Goal: Task Accomplishment & Management: Manage account settings

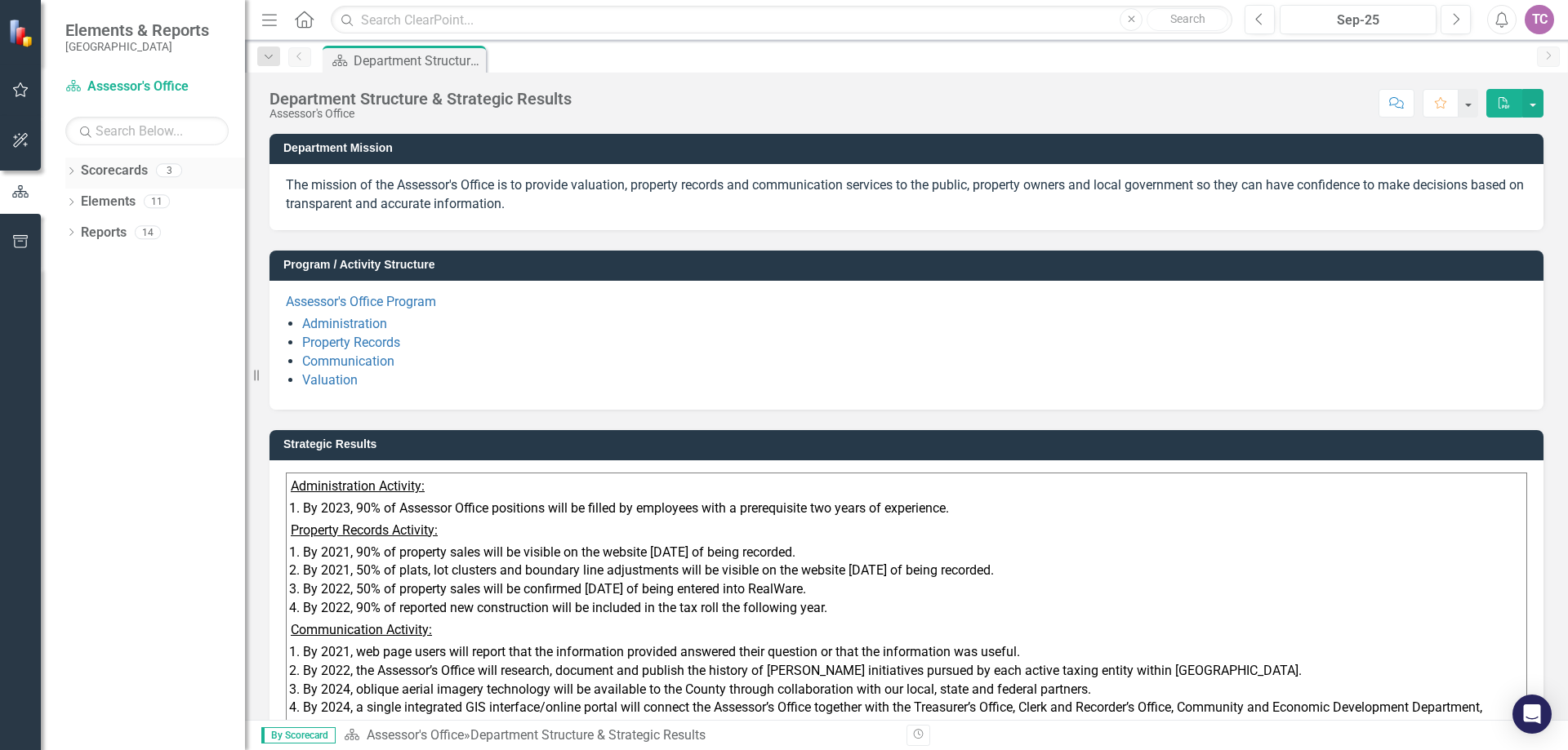
click at [99, 171] on link "Scorecards" at bounding box center [114, 171] width 67 height 19
click at [165, 171] on div "3" at bounding box center [168, 171] width 26 height 14
click at [74, 173] on icon "Dropdown" at bounding box center [71, 172] width 11 height 9
click at [80, 205] on icon "Dropdown" at bounding box center [79, 201] width 12 height 10
click at [119, 269] on link "[PERSON_NAME]" at bounding box center [176, 264] width 139 height 19
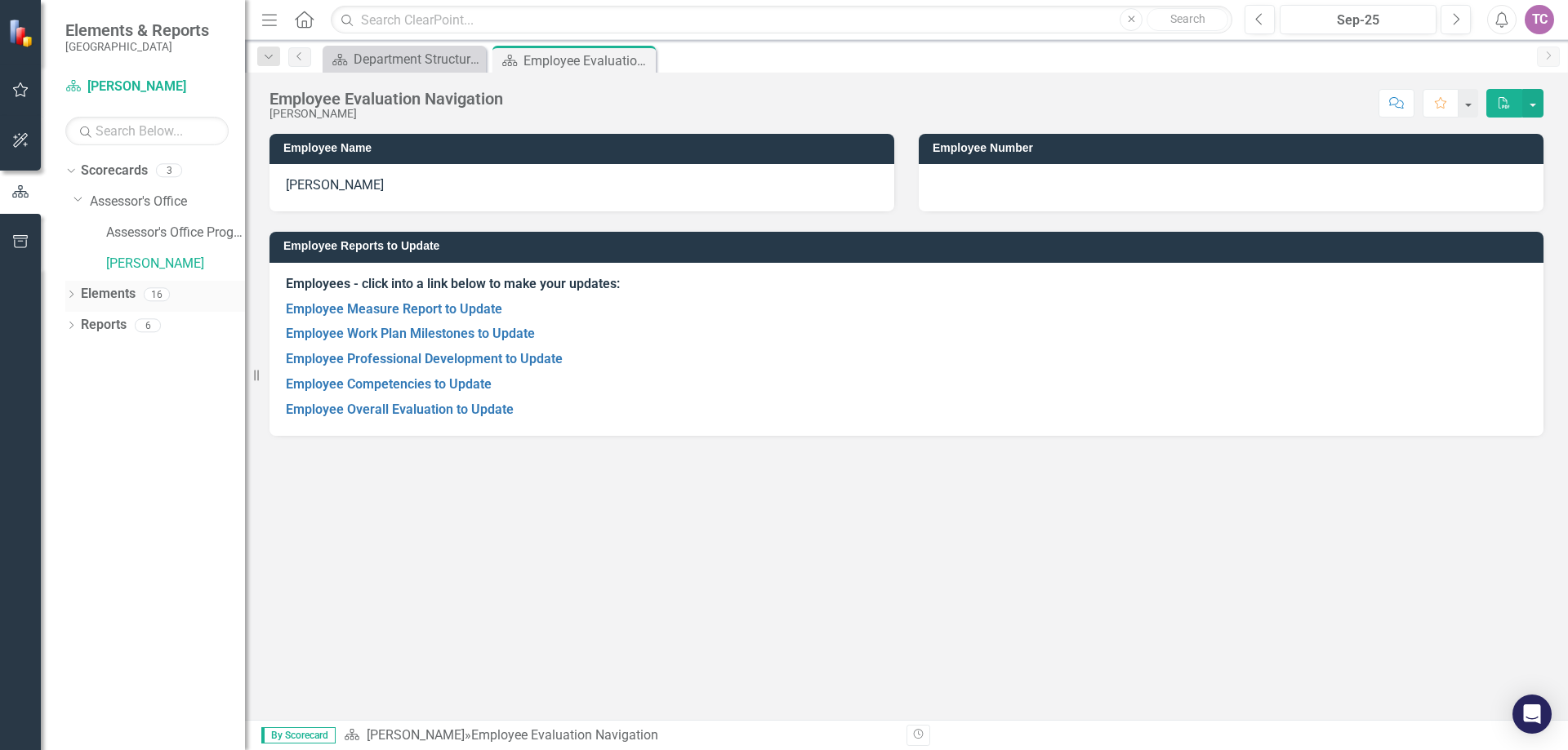
click at [75, 296] on icon "Dropdown" at bounding box center [71, 296] width 11 height 9
click at [73, 327] on icon "Dropdown" at bounding box center [79, 326] width 11 height 9
click at [82, 479] on icon "Dropdown" at bounding box center [79, 478] width 11 height 9
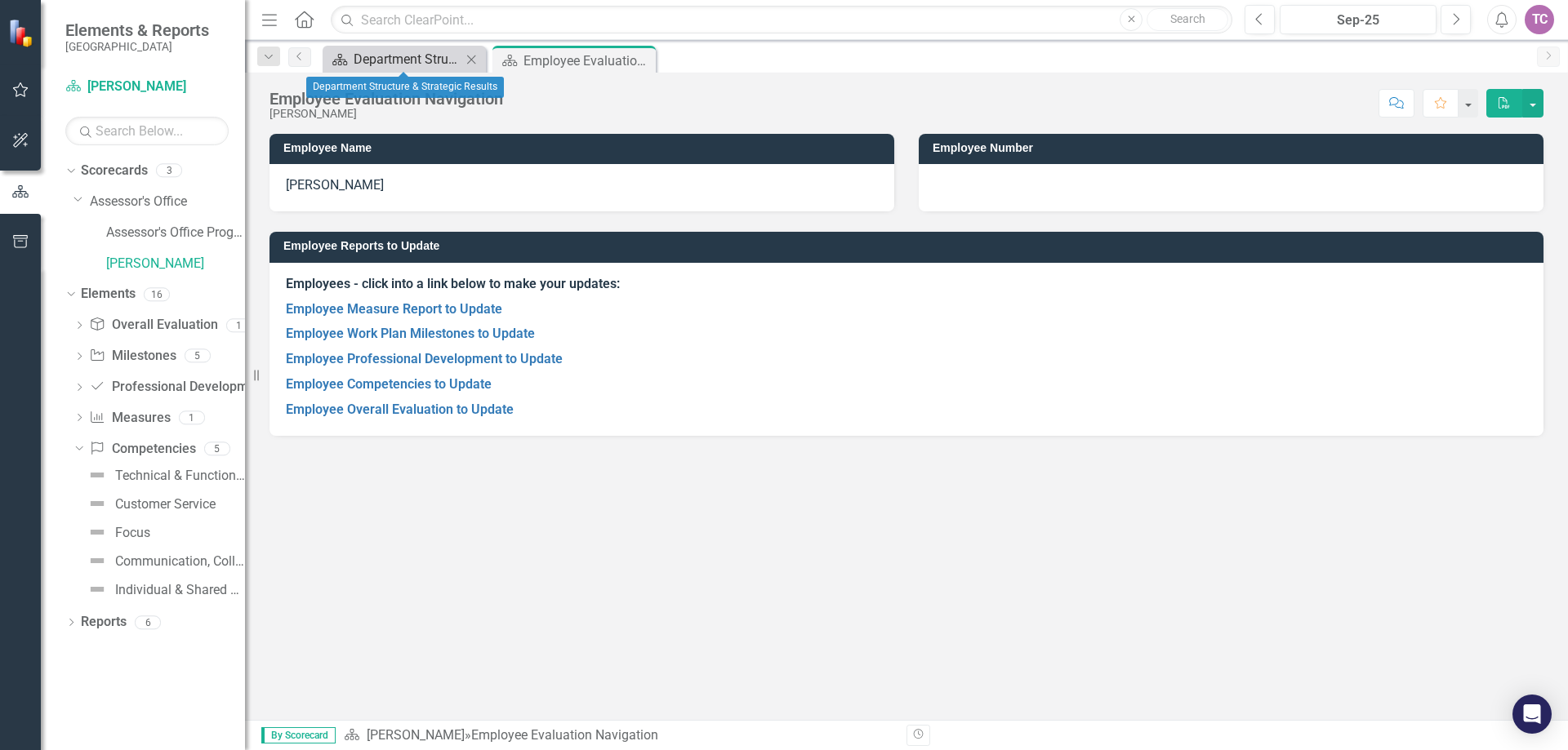
click at [397, 49] on div "Department Structure & Strategic Results" at bounding box center [407, 59] width 107 height 20
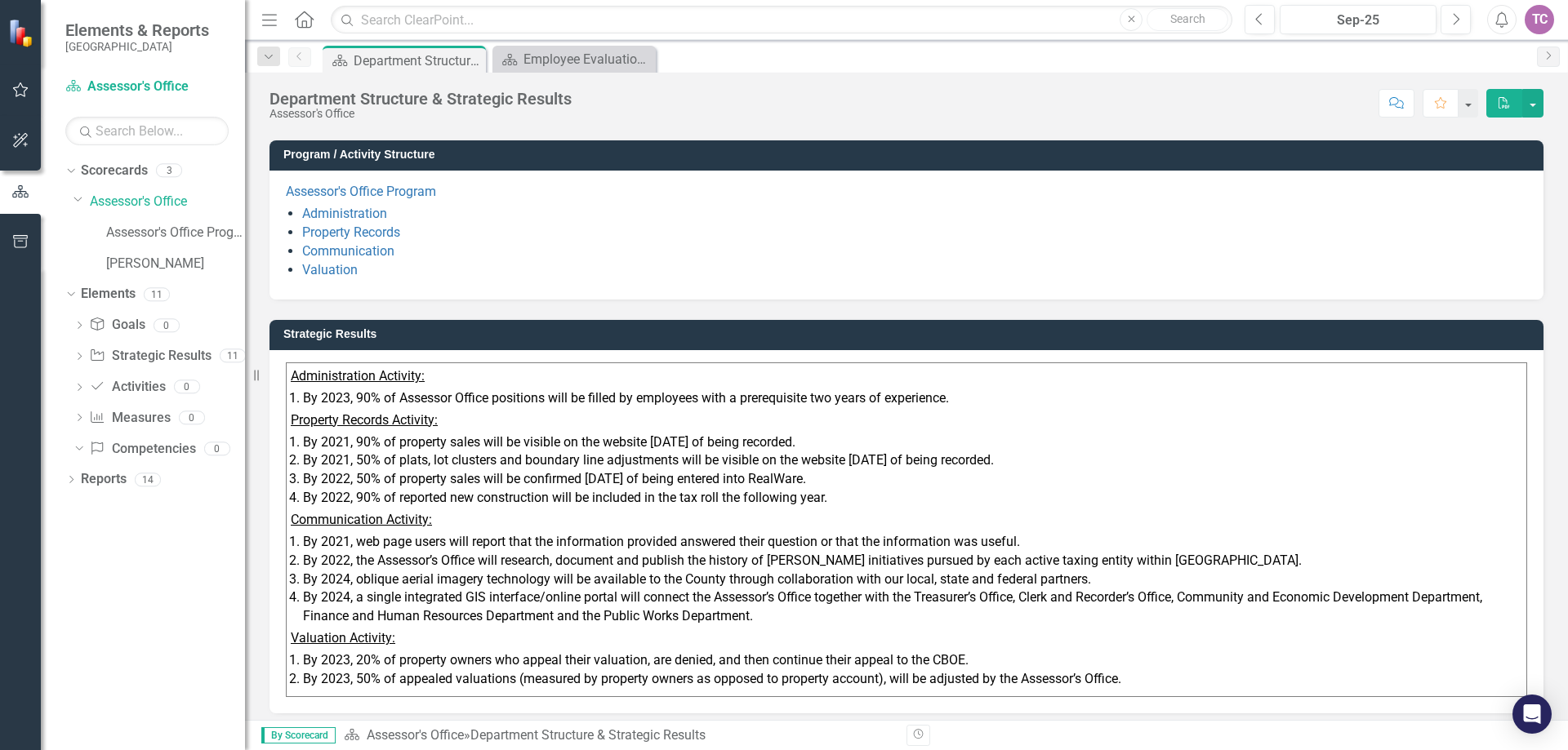
scroll to position [120, 0]
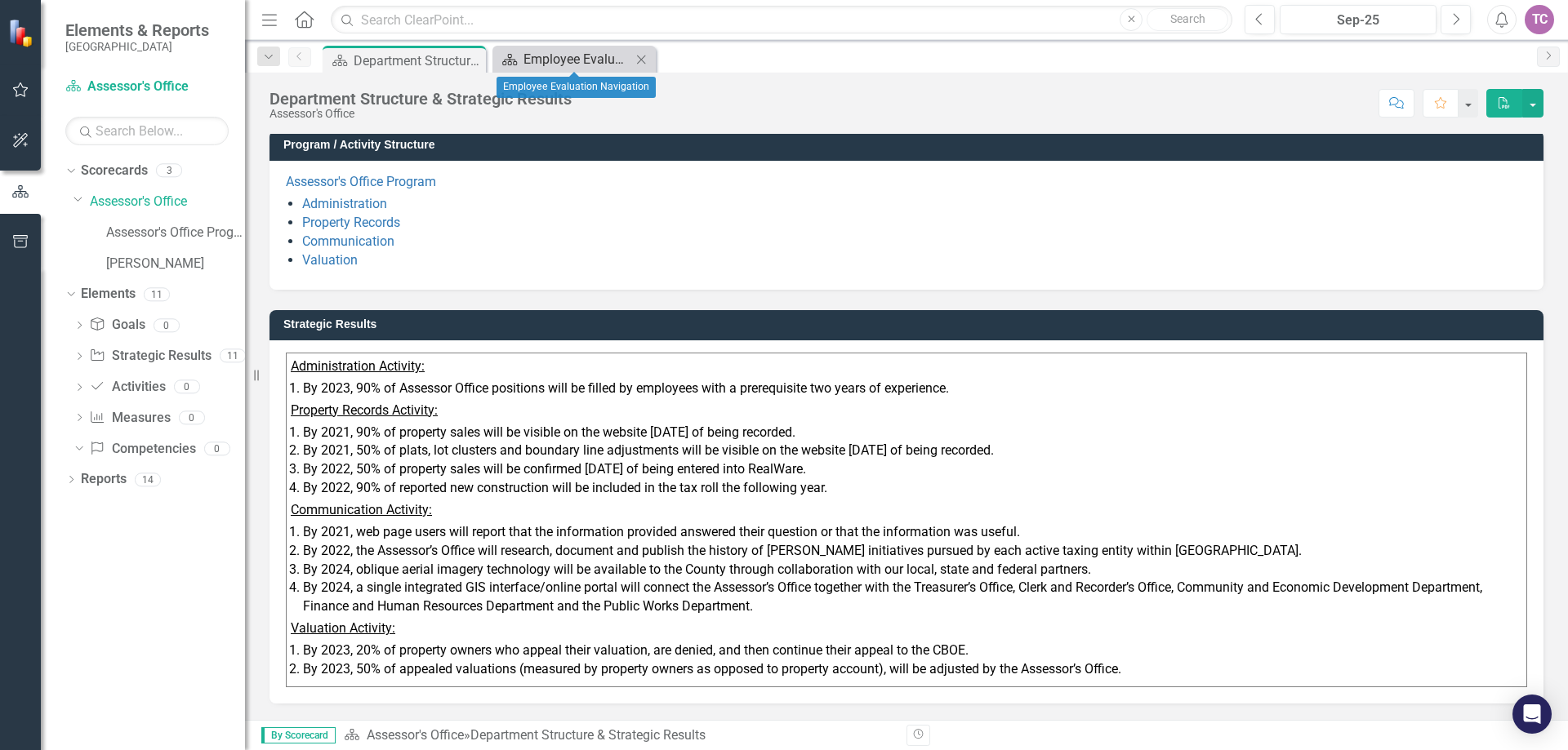
click at [552, 60] on div "Employee Evaluation Navigation" at bounding box center [577, 59] width 107 height 20
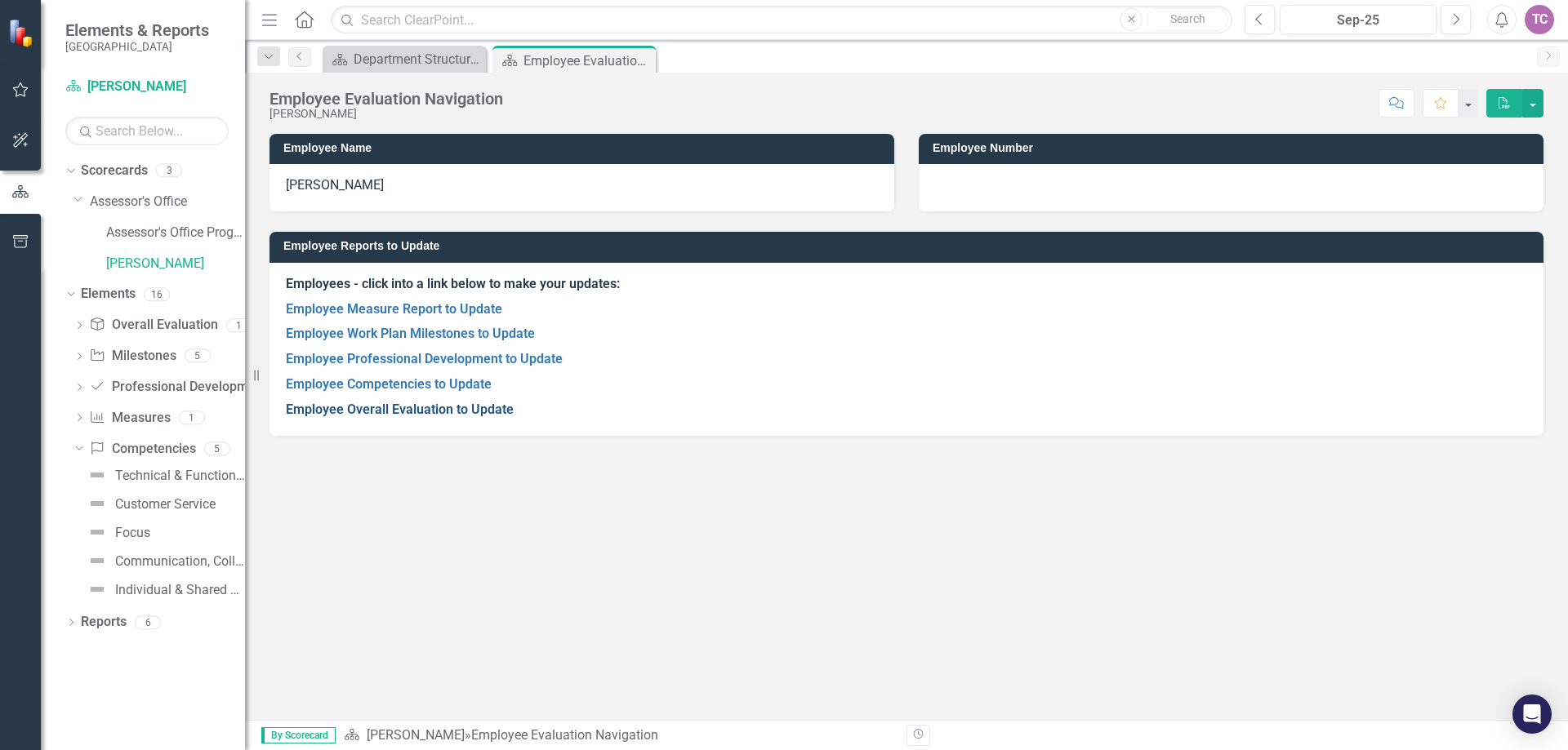
click at [388, 413] on link "Employee Overall Evaluation to Update" at bounding box center [400, 410] width 228 height 15
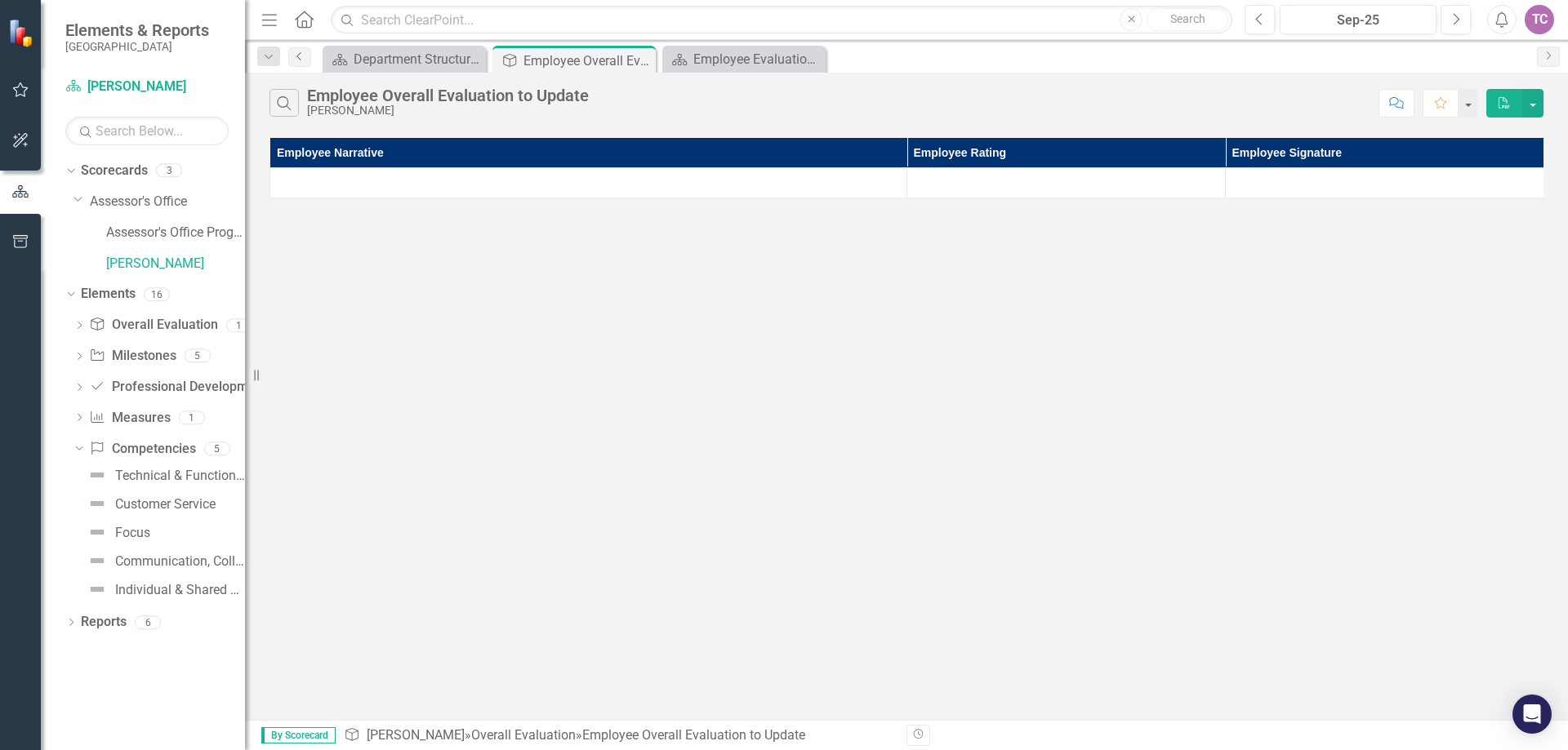
click at [302, 51] on icon "Previous" at bounding box center [300, 56] width 13 height 10
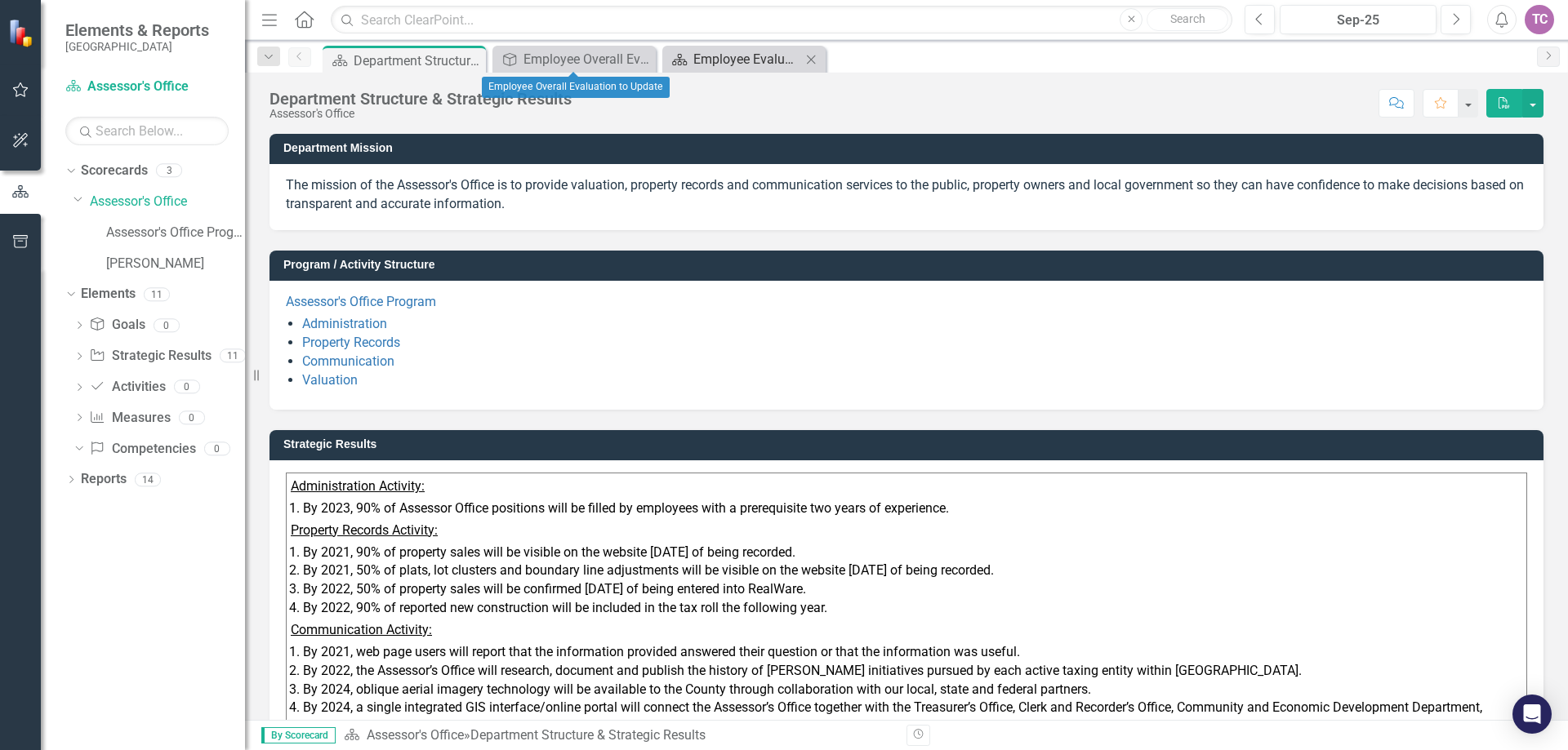
click at [745, 50] on div "Employee Evaluation Navigation" at bounding box center [746, 59] width 107 height 20
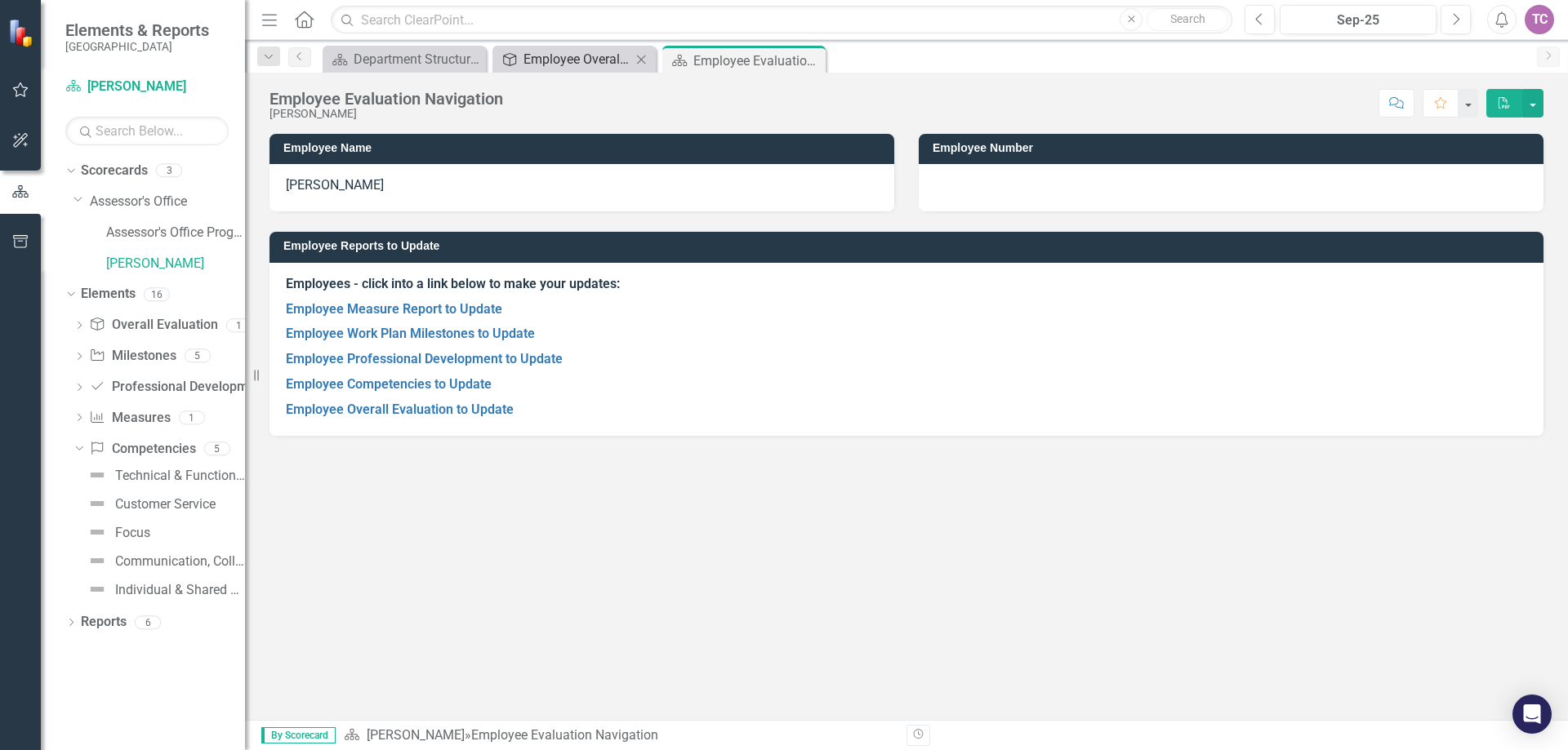
click at [548, 49] on div "Employee Overall Evaluation to Update" at bounding box center [577, 59] width 107 height 20
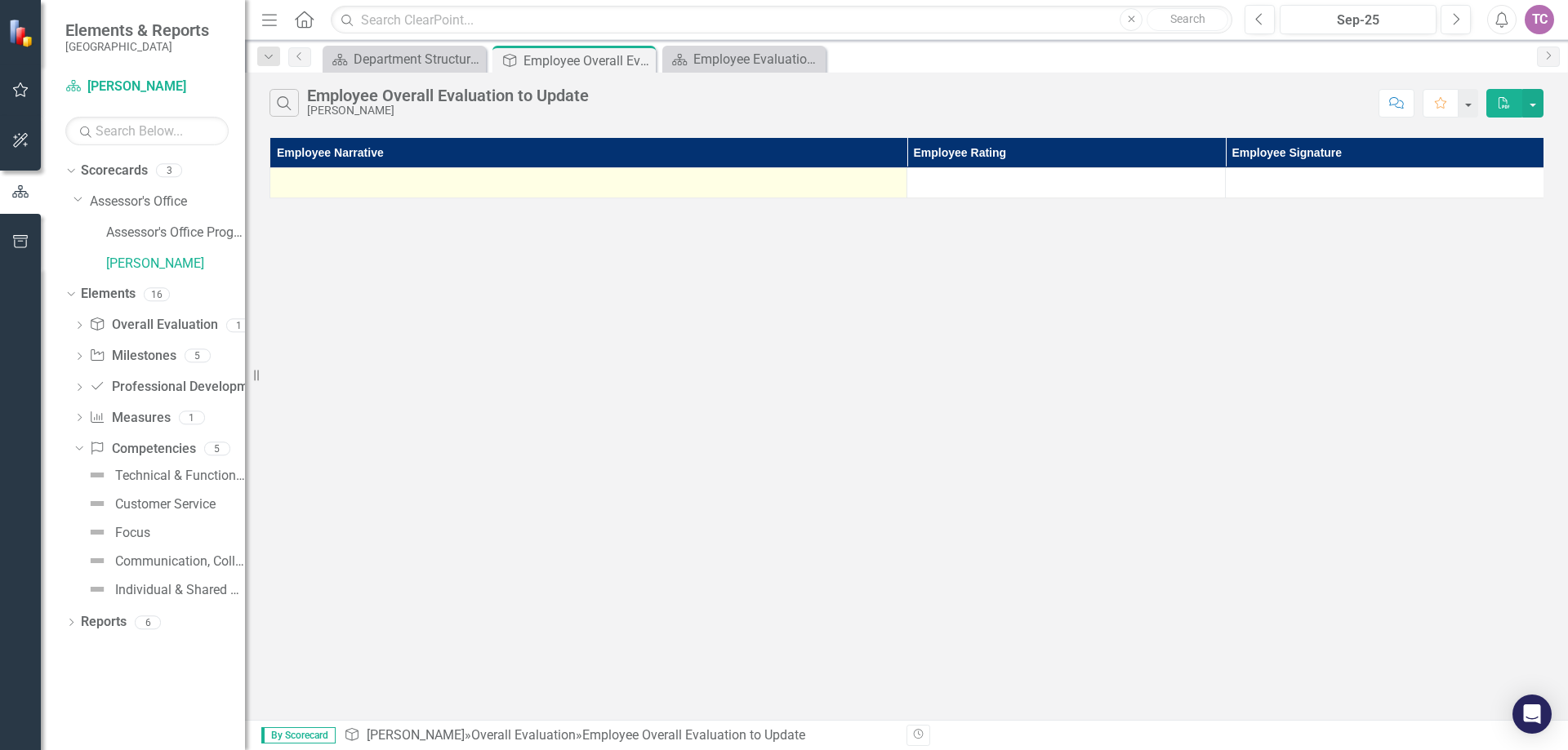
click at [464, 182] on div at bounding box center [589, 183] width 620 height 20
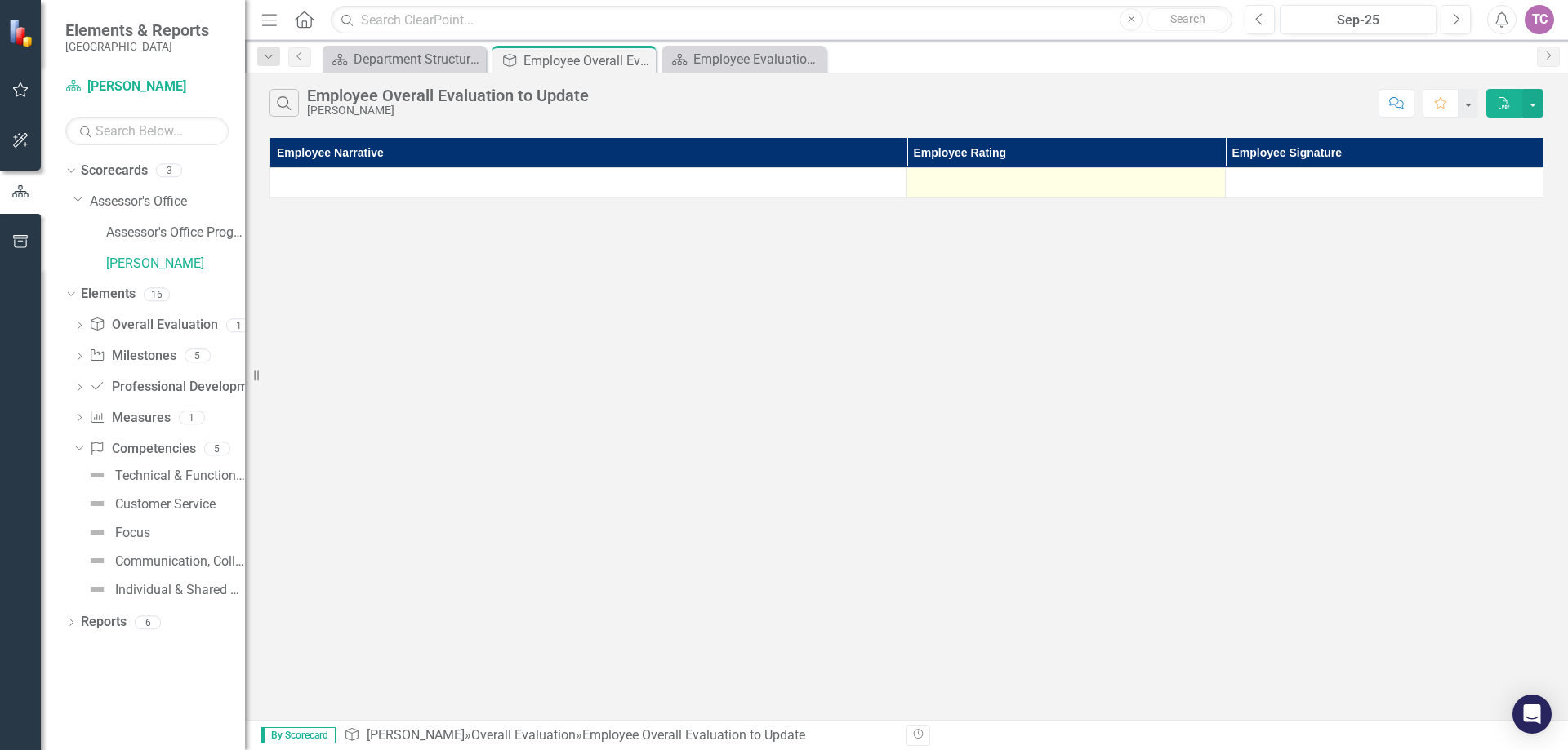
click at [1063, 183] on div at bounding box center [1066, 183] width 301 height 20
click at [641, 61] on icon at bounding box center [640, 60] width 9 height 9
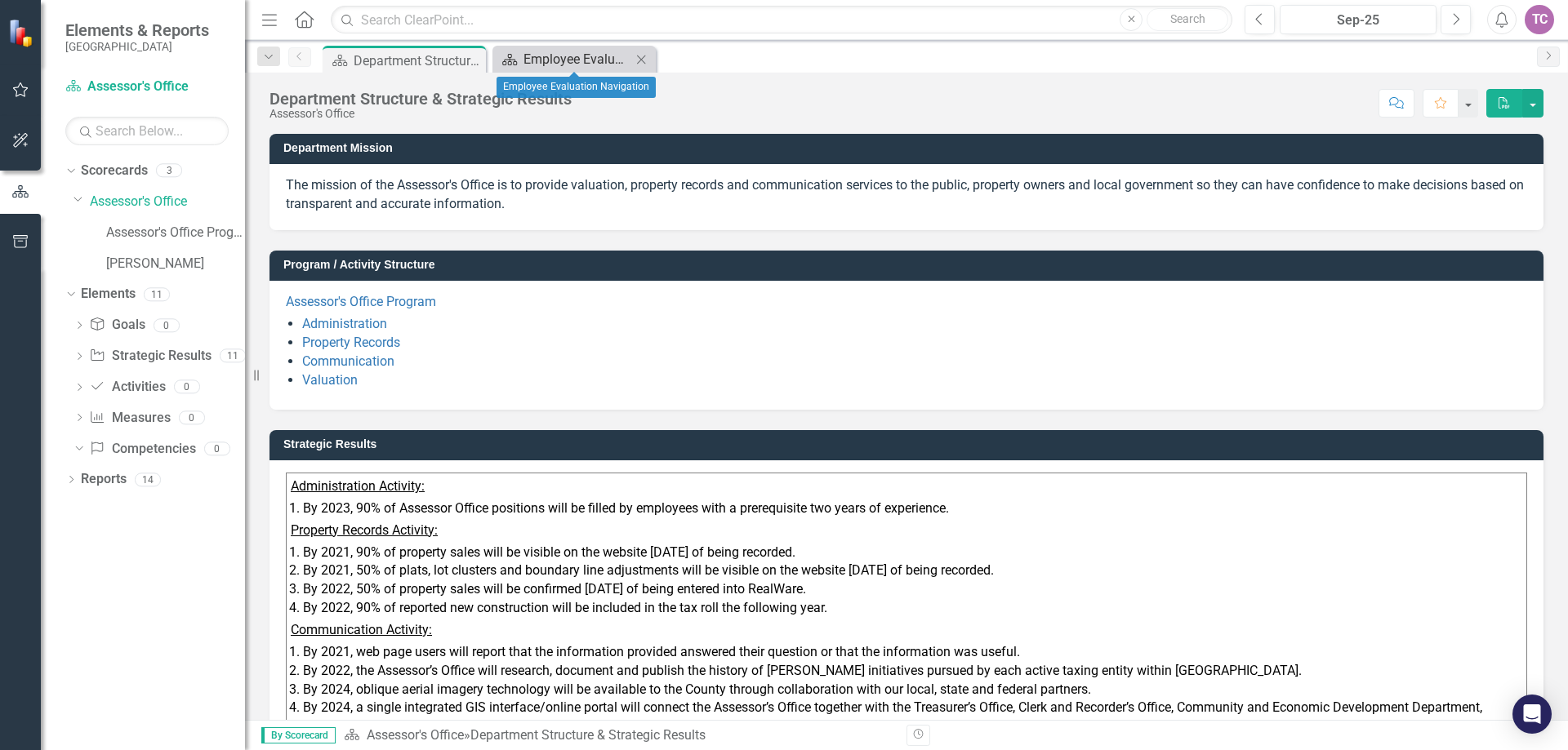
click at [530, 57] on div "Employee Evaluation Navigation" at bounding box center [577, 59] width 107 height 20
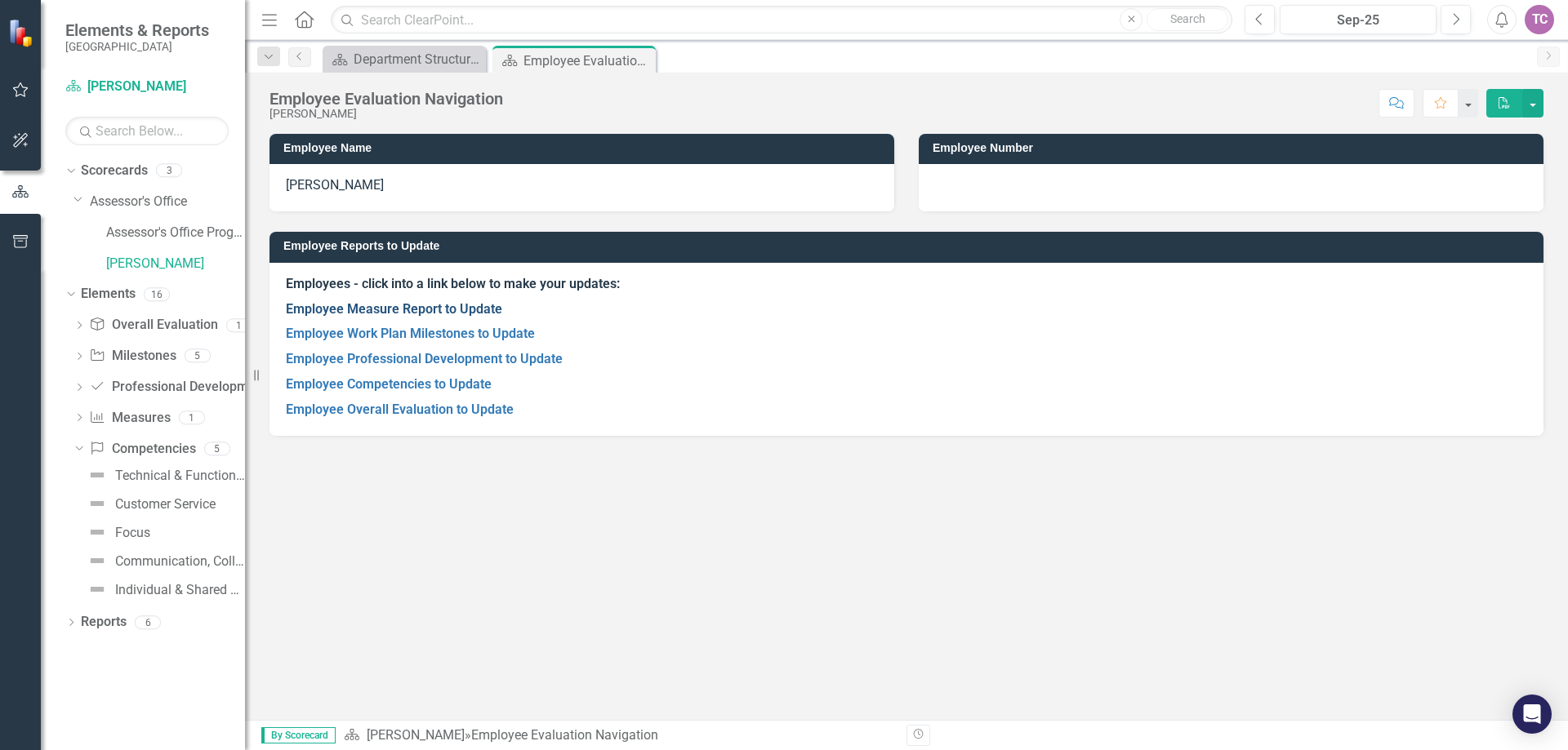
click at [354, 316] on link "Employee Measure Report to Update" at bounding box center [395, 309] width 217 height 15
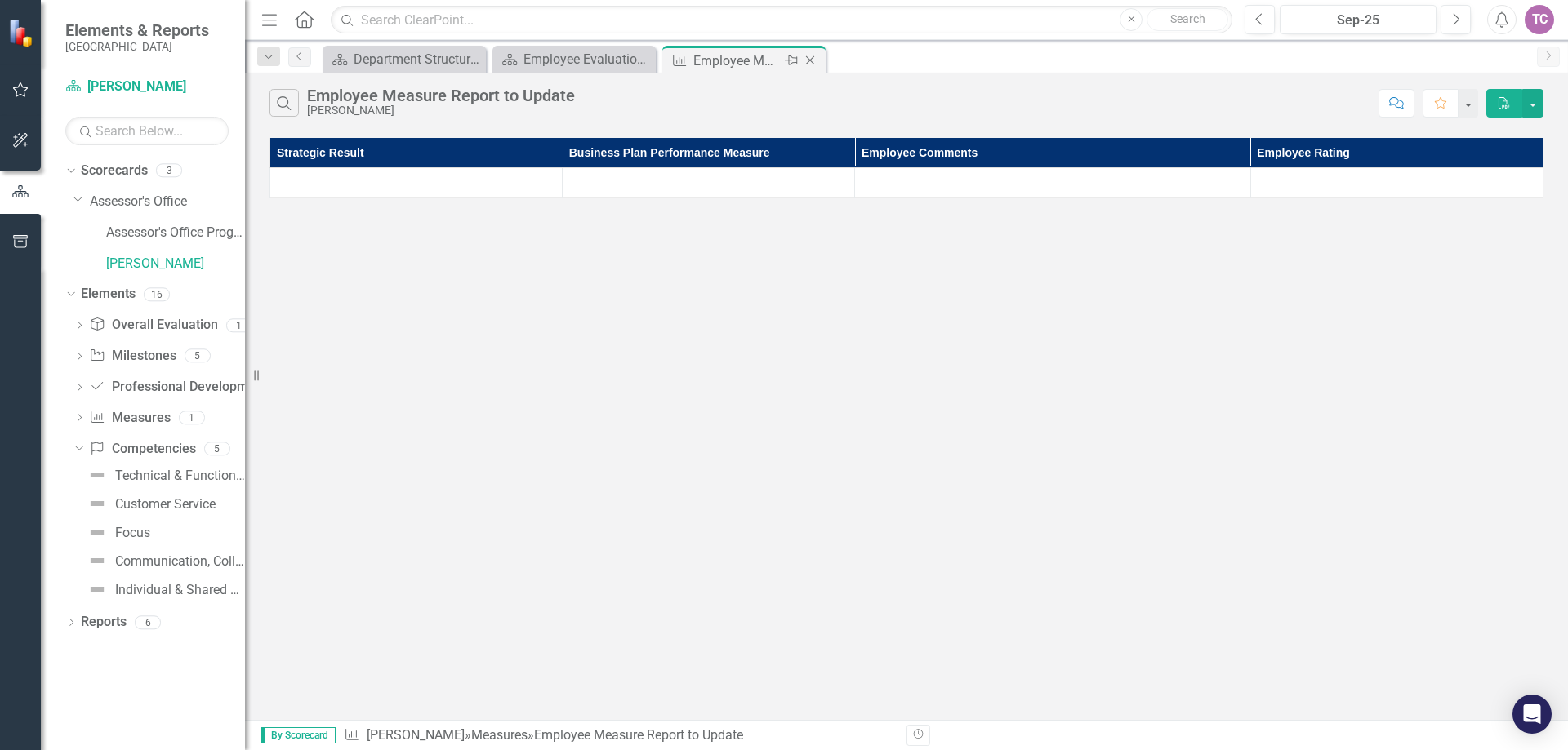
click at [808, 65] on icon "Close" at bounding box center [810, 61] width 16 height 13
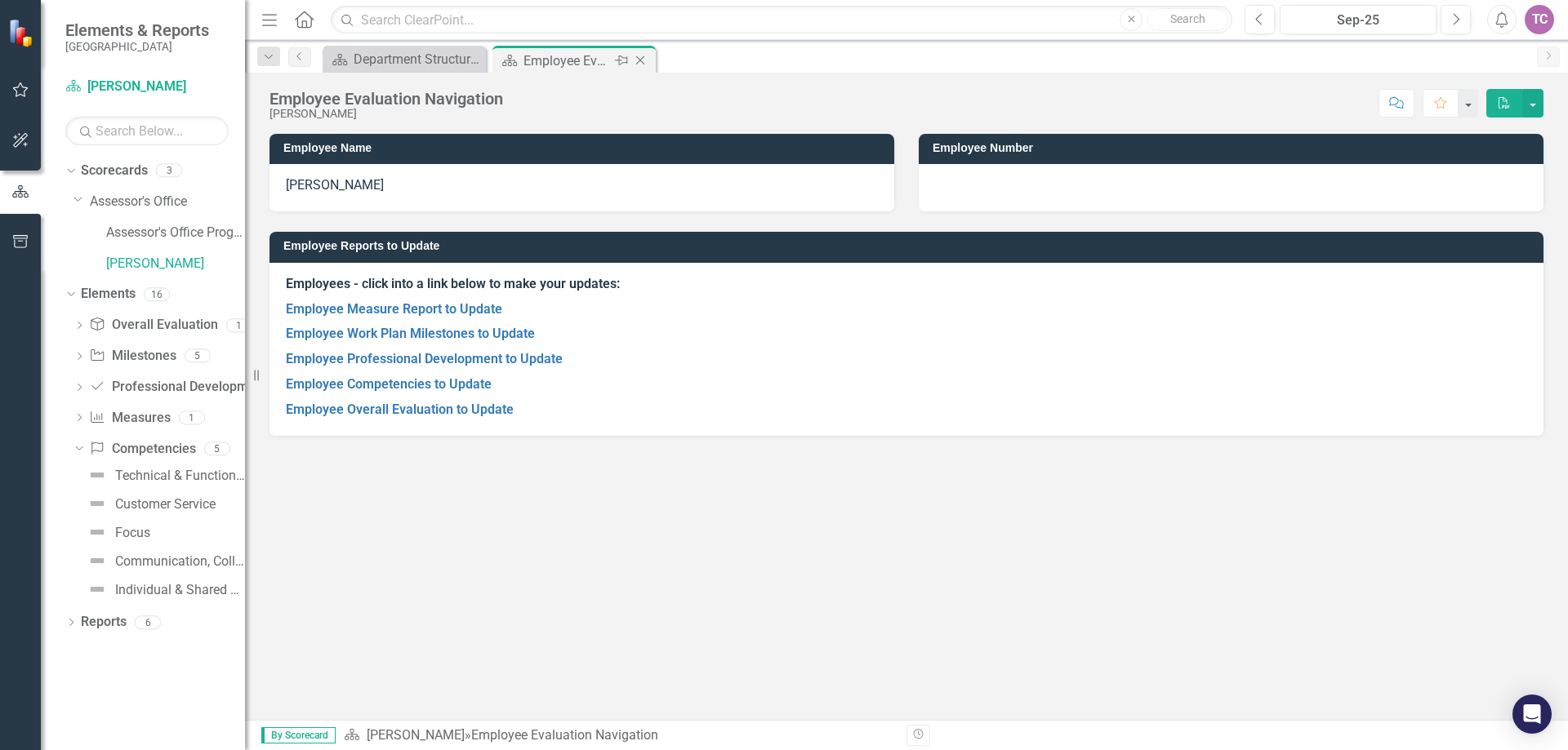
click at [641, 61] on icon at bounding box center [640, 60] width 9 height 9
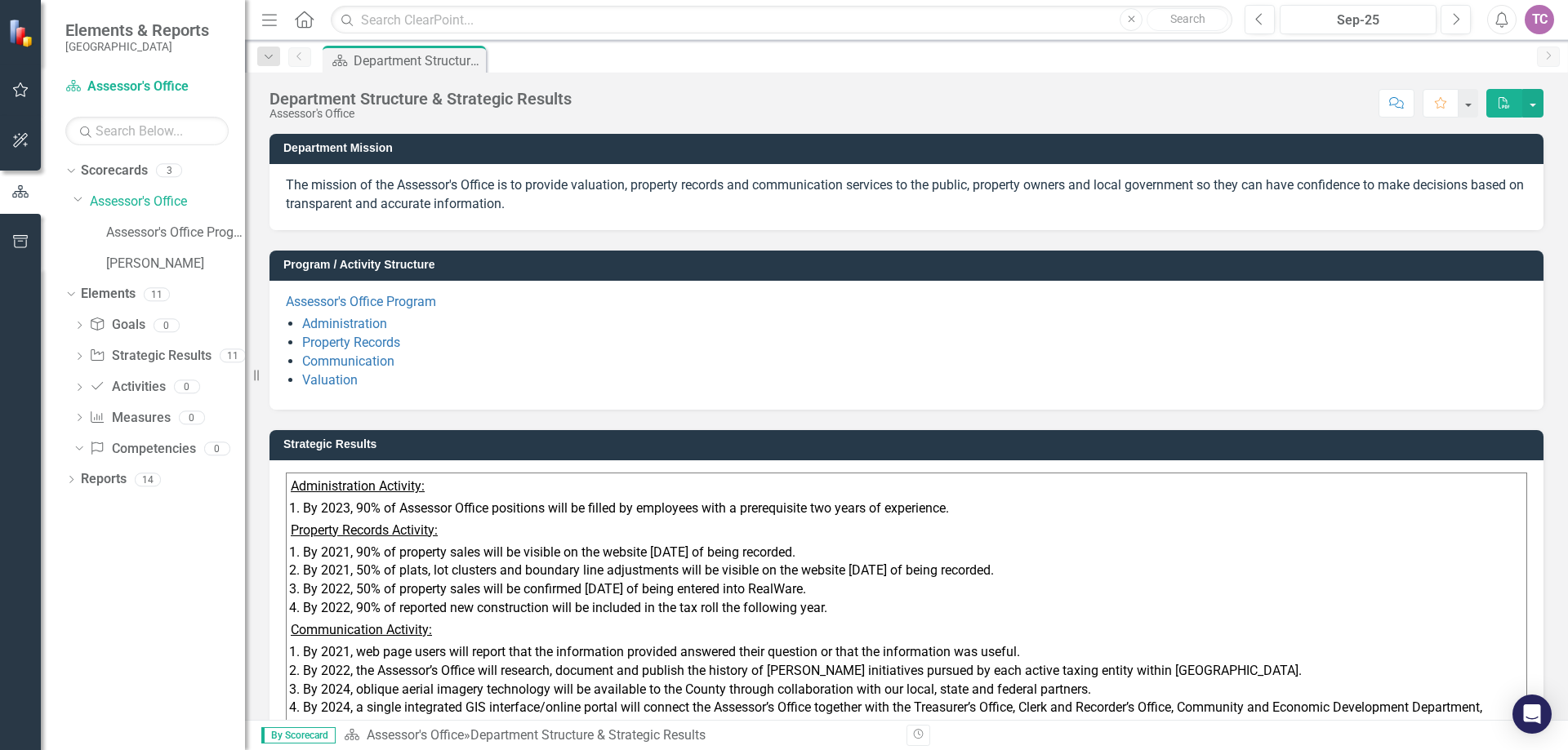
click at [1539, 21] on div "TC" at bounding box center [1539, 19] width 29 height 29
